Goal: Find specific page/section: Find specific page/section

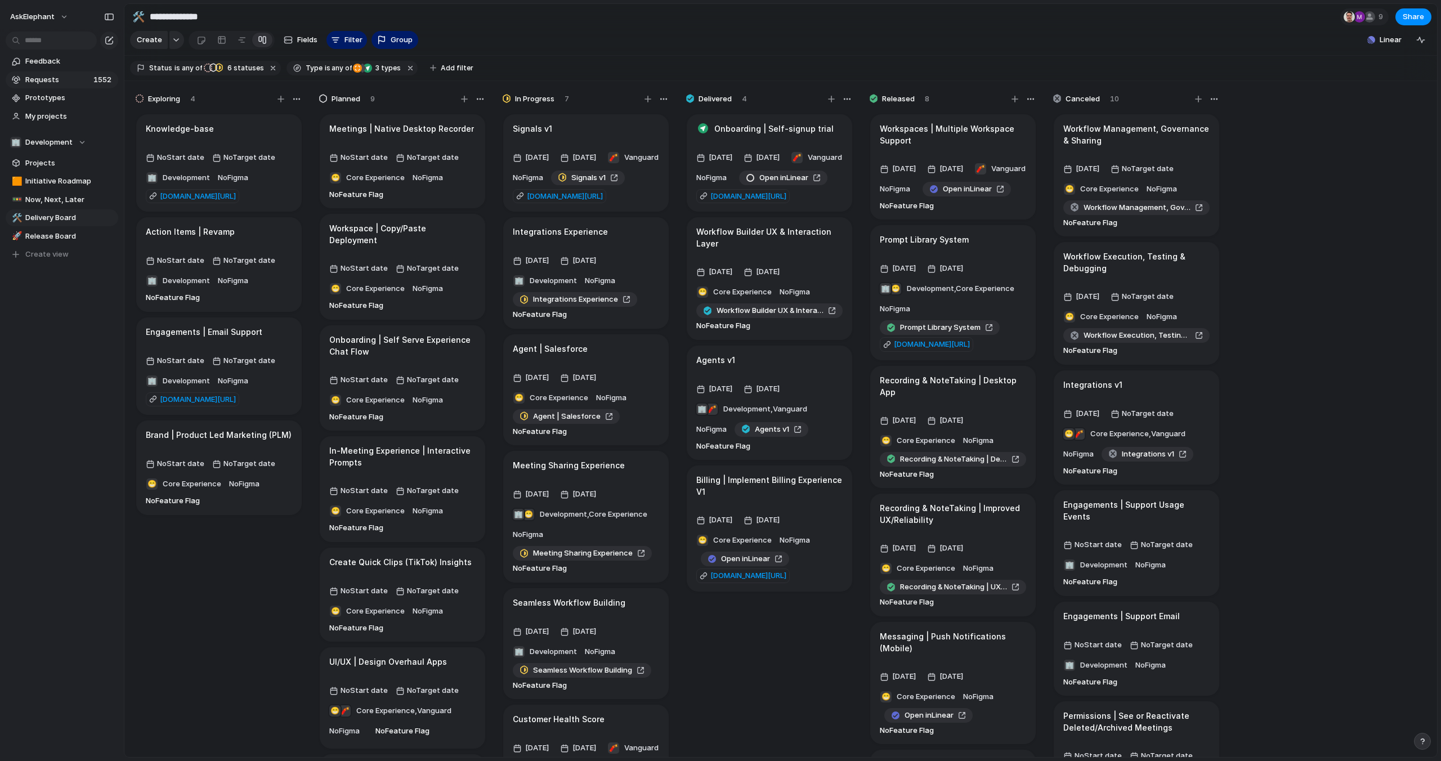
click at [43, 76] on span "Requests" at bounding box center [57, 79] width 65 height 11
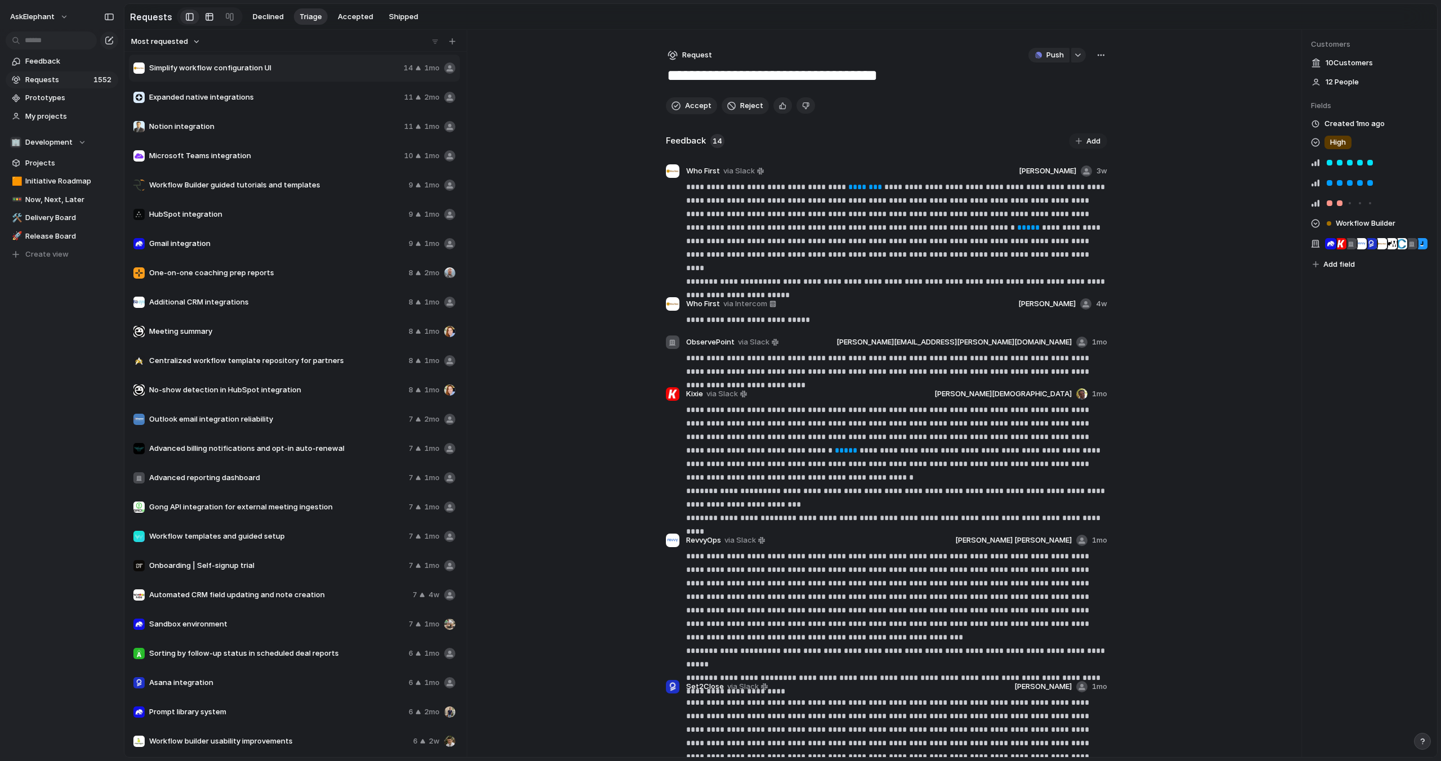
click at [208, 17] on div at bounding box center [209, 17] width 9 height 18
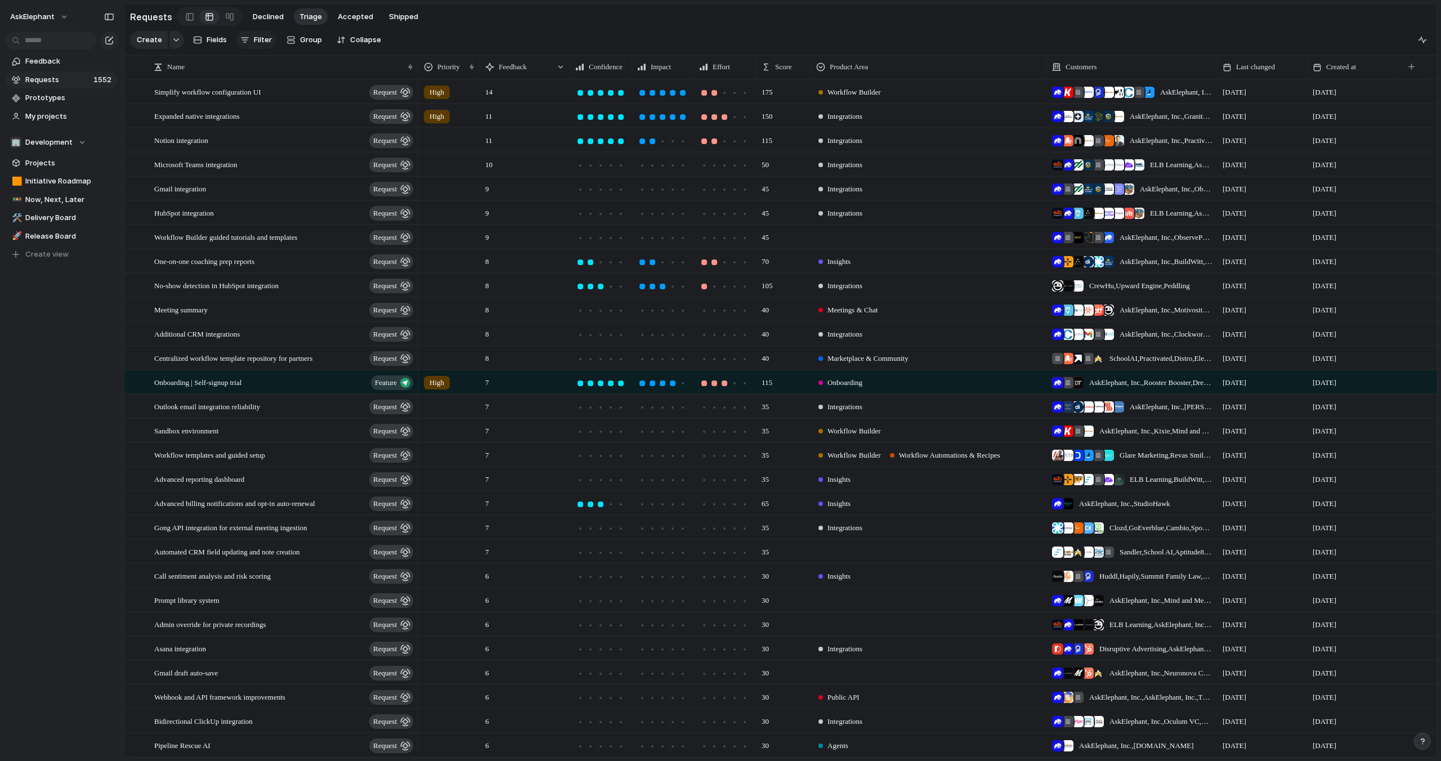
click at [258, 41] on span "Filter" at bounding box center [263, 39] width 18 height 11
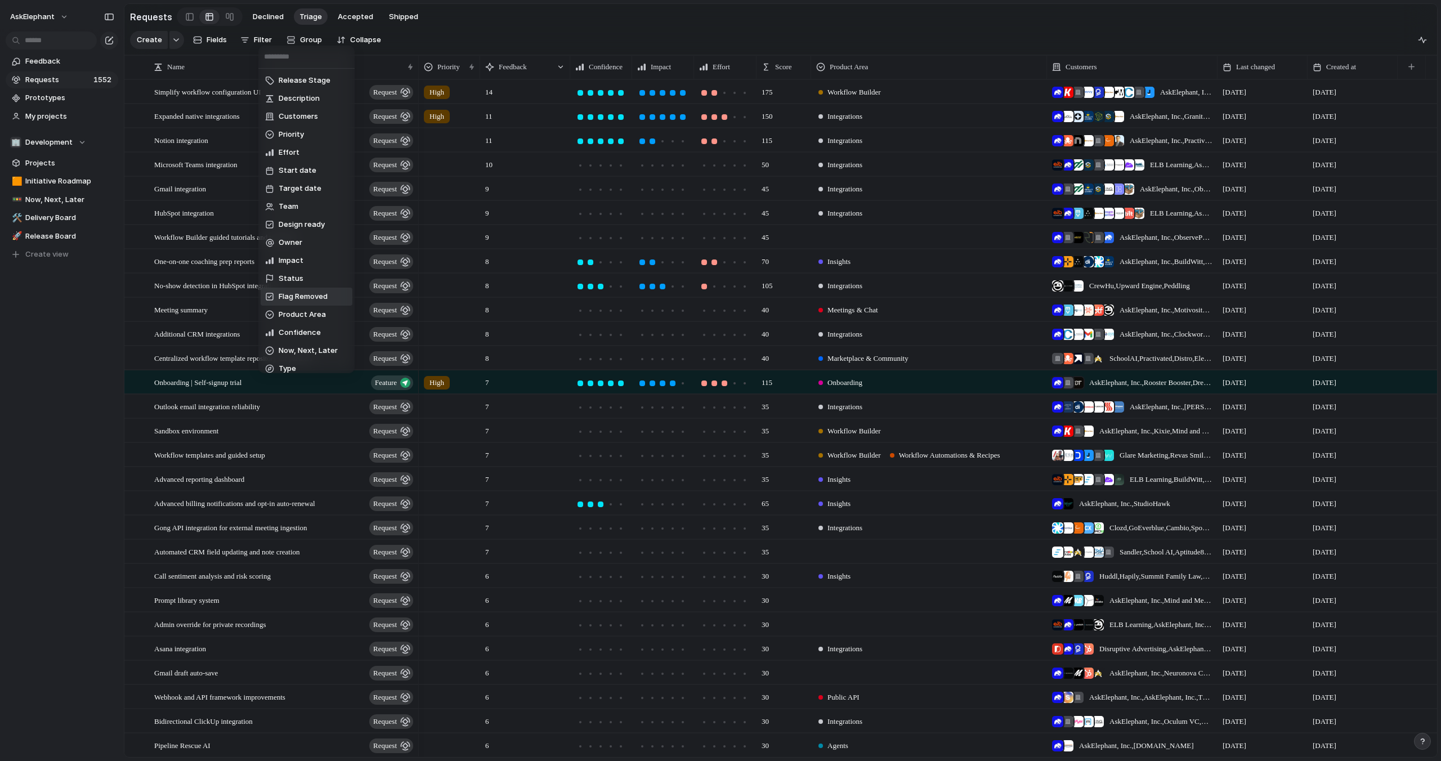
scroll to position [79, 0]
click at [305, 344] on span "Created at" at bounding box center [298, 343] width 39 height 11
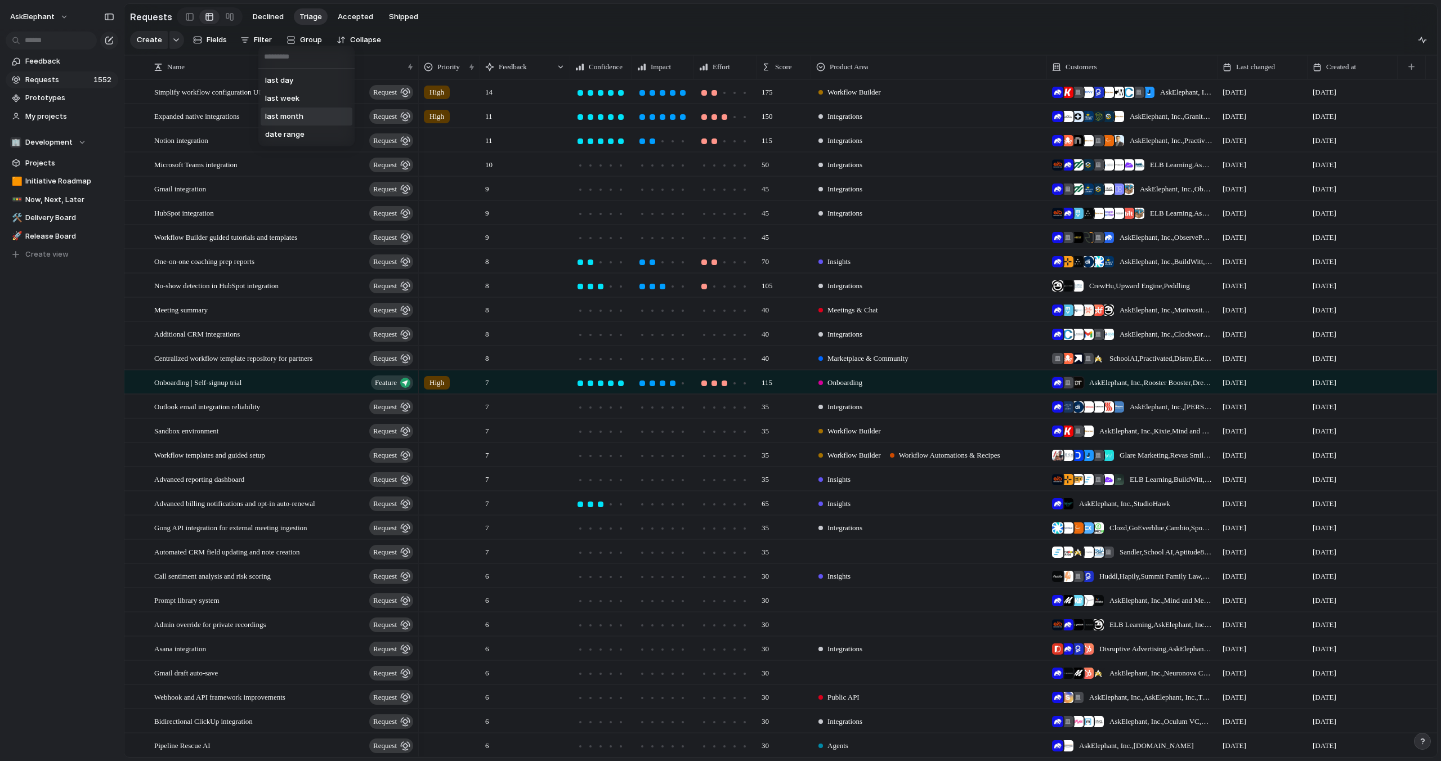
click at [308, 117] on li "last month" at bounding box center [307, 116] width 92 height 18
